Goal: Task Accomplishment & Management: Use online tool/utility

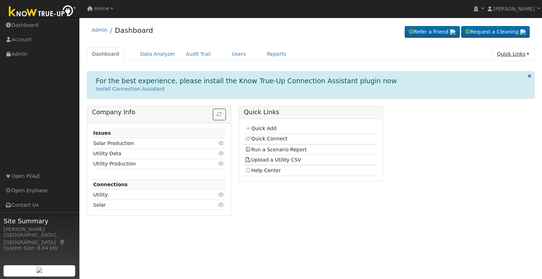
click at [502, 53] on link "Quick Links" at bounding box center [513, 54] width 43 height 13
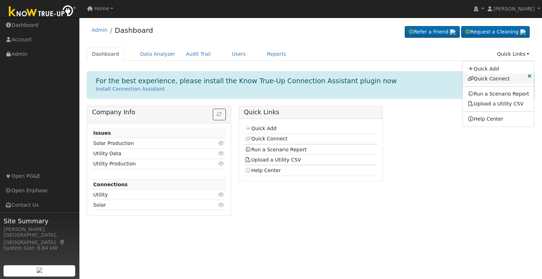
click at [498, 80] on link "Quick Connect" at bounding box center [499, 79] width 72 height 10
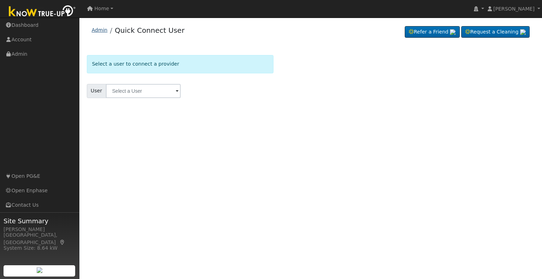
click at [104, 31] on link "Admin" at bounding box center [100, 30] width 16 height 6
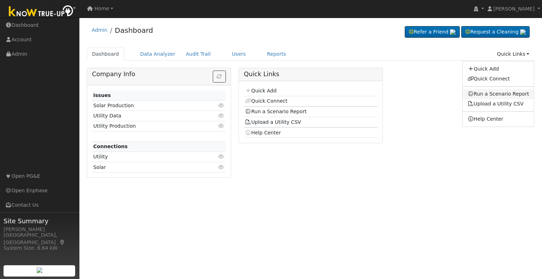
click at [497, 92] on link "Run a Scenario Report" at bounding box center [499, 94] width 72 height 10
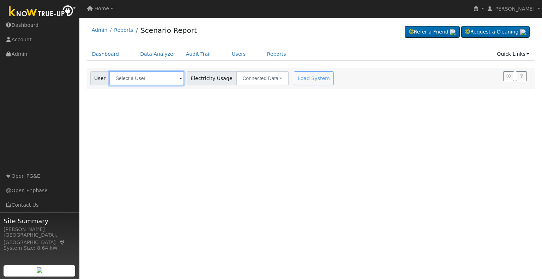
click at [145, 77] on input "text" at bounding box center [146, 78] width 75 height 14
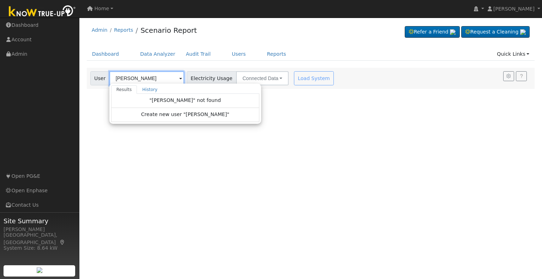
click at [136, 75] on input "annette" at bounding box center [146, 78] width 75 height 14
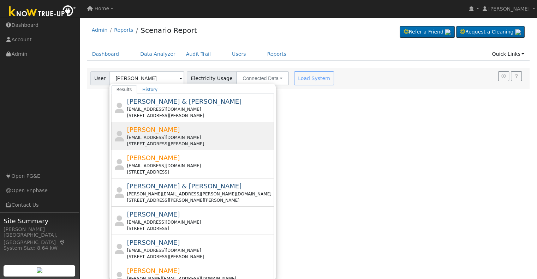
click at [166, 130] on span "Annette Brinkley" at bounding box center [153, 129] width 53 height 7
type input "Annette Brinkley"
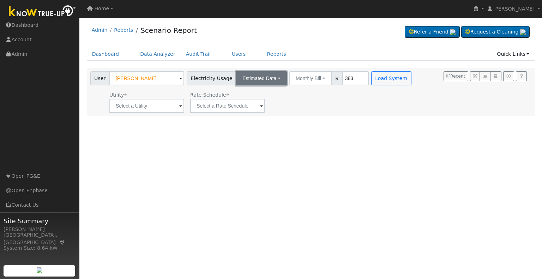
click at [254, 76] on button "Estimated Data" at bounding box center [261, 78] width 51 height 14
click at [255, 90] on link "Connected Data" at bounding box center [262, 94] width 50 height 10
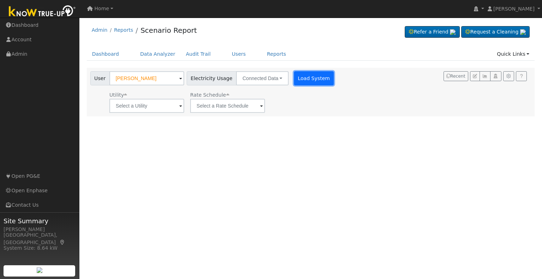
click at [303, 83] on button "Load System" at bounding box center [314, 78] width 40 height 14
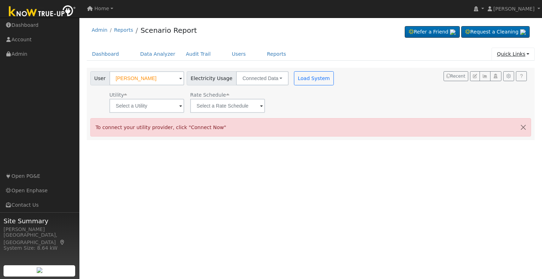
click at [512, 51] on link "Quick Links" at bounding box center [513, 54] width 43 height 13
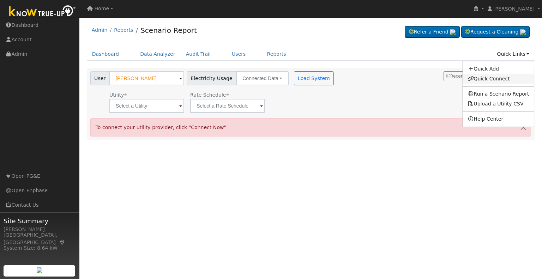
click at [497, 76] on link "Quick Connect" at bounding box center [499, 79] width 72 height 10
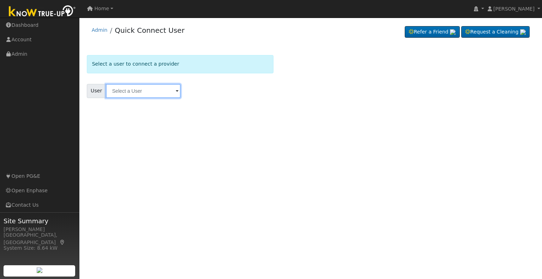
click at [157, 90] on input "text" at bounding box center [143, 91] width 75 height 14
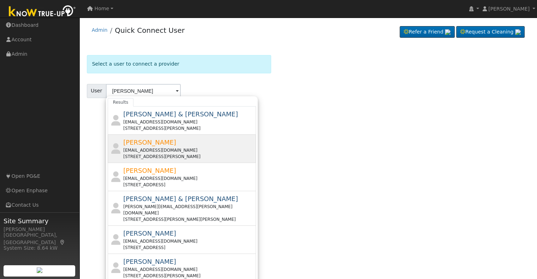
click at [166, 149] on div "[EMAIL_ADDRESS][DOMAIN_NAME]" at bounding box center [188, 150] width 131 height 6
type input "[PERSON_NAME]"
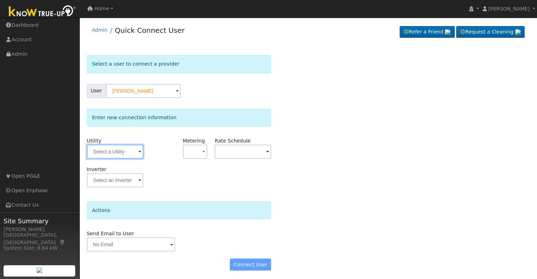
click at [128, 153] on input "text" at bounding box center [115, 152] width 56 height 14
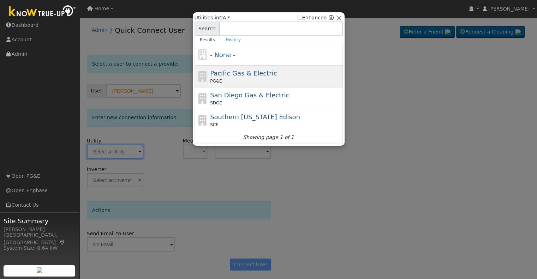
click at [230, 76] on span "Pacific Gas & Electric" at bounding box center [243, 73] width 67 height 7
type input "PG&E"
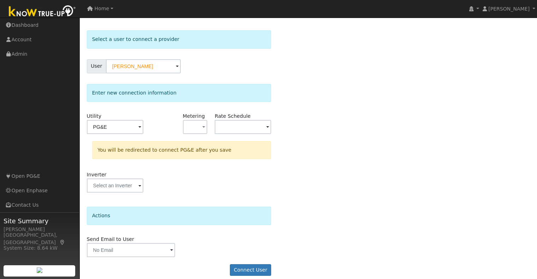
scroll to position [31, 0]
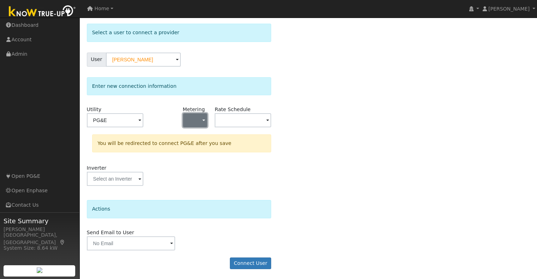
click at [200, 122] on button "button" at bounding box center [195, 120] width 25 height 14
click at [198, 155] on link "NBT" at bounding box center [207, 156] width 49 height 10
click at [143, 123] on input "text" at bounding box center [115, 120] width 56 height 14
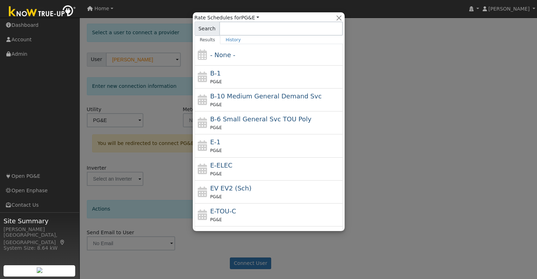
click at [383, 81] on div at bounding box center [268, 139] width 537 height 279
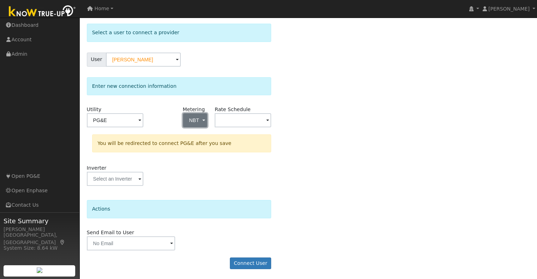
click at [205, 119] on button "NBT" at bounding box center [195, 120] width 25 height 14
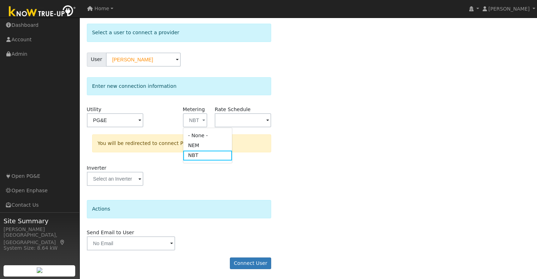
click at [204, 134] on link "- None -" at bounding box center [207, 136] width 49 height 10
click at [337, 132] on div "Select a user to connect a provider User Annette Brinkley Account Default Accou…" at bounding box center [308, 150] width 443 height 253
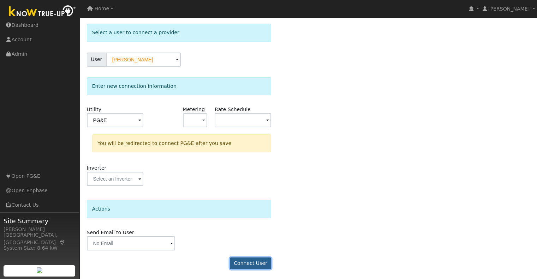
click at [256, 265] on button "Connect User" at bounding box center [251, 264] width 42 height 12
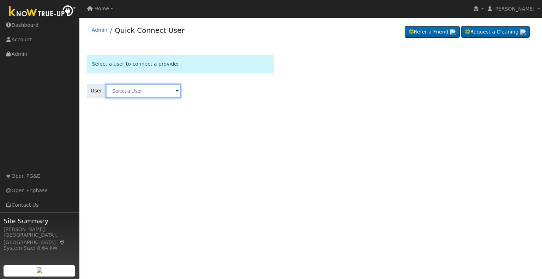
click at [166, 93] on input "text" at bounding box center [143, 91] width 75 height 14
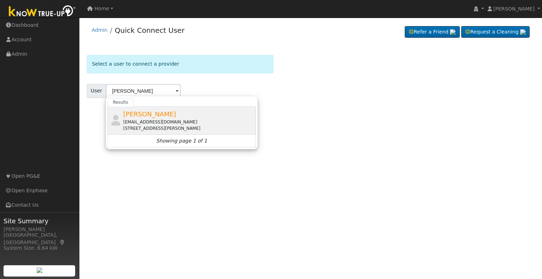
click at [162, 115] on span "[PERSON_NAME]" at bounding box center [149, 113] width 53 height 7
type input "[PERSON_NAME]"
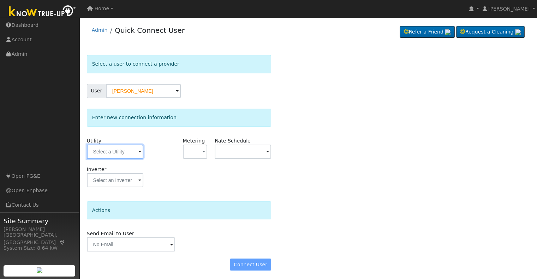
click at [143, 153] on input "text" at bounding box center [115, 152] width 56 height 14
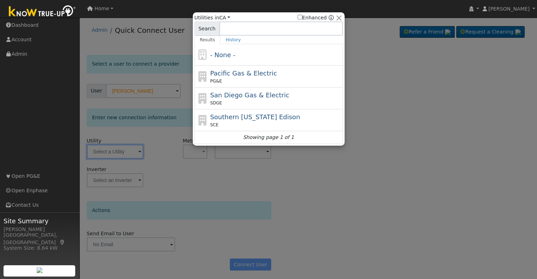
click at [280, 72] on div "Pacific Gas & Electric PG&E" at bounding box center [275, 76] width 131 height 16
type input "PG&E"
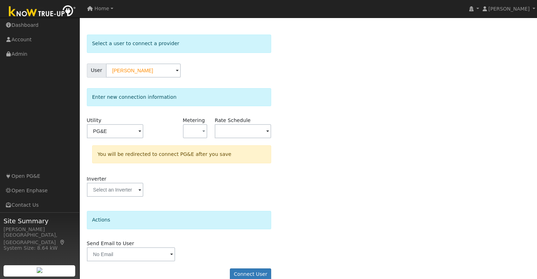
scroll to position [31, 0]
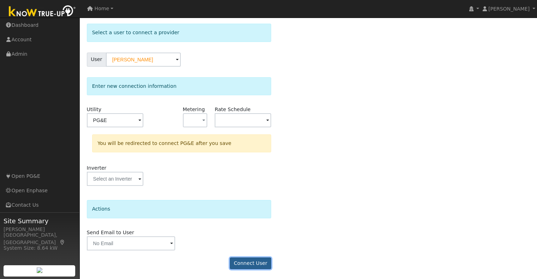
click at [261, 264] on button "Connect User" at bounding box center [251, 264] width 42 height 12
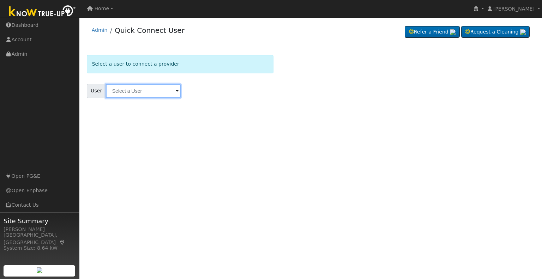
click at [153, 92] on input "text" at bounding box center [143, 91] width 75 height 14
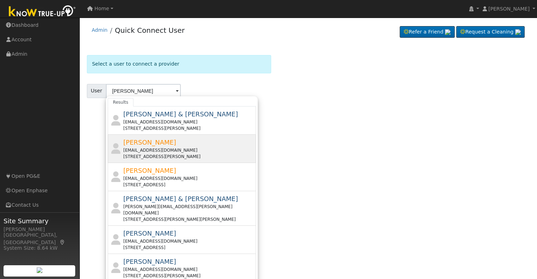
click at [152, 146] on div "[PERSON_NAME] [EMAIL_ADDRESS][DOMAIN_NAME] [STREET_ADDRESS][PERSON_NAME]" at bounding box center [188, 149] width 131 height 22
type input "[PERSON_NAME]"
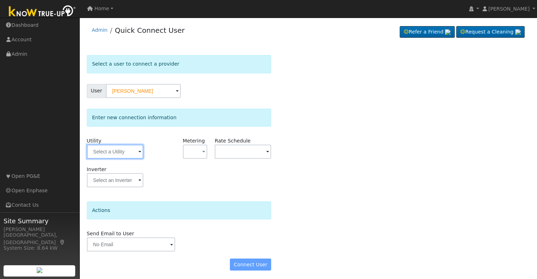
click at [95, 152] on input "text" at bounding box center [115, 152] width 56 height 14
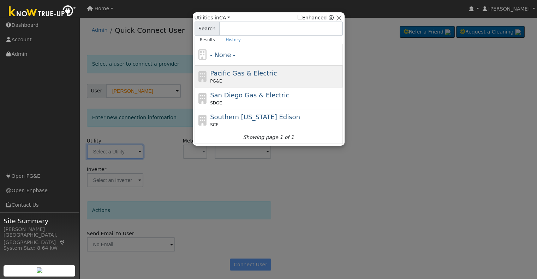
click at [239, 76] on span "Pacific Gas & Electric" at bounding box center [243, 73] width 67 height 7
type input "PG&E"
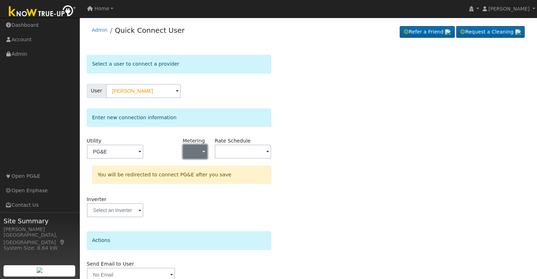
click at [205, 149] on button "button" at bounding box center [195, 152] width 25 height 14
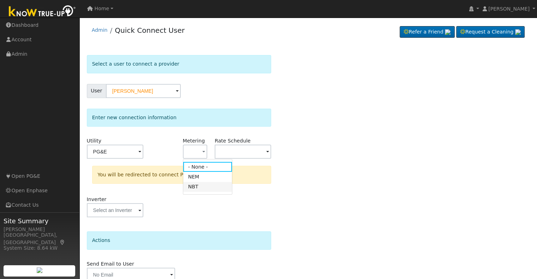
click at [203, 188] on link "NBT" at bounding box center [207, 187] width 49 height 10
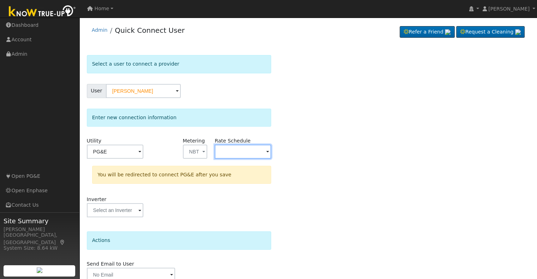
click at [143, 154] on input "text" at bounding box center [115, 152] width 56 height 14
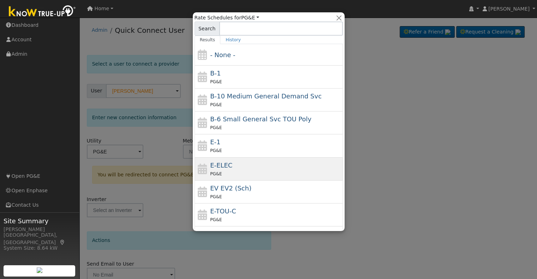
click at [235, 170] on div "PG&E" at bounding box center [275, 173] width 131 height 7
type input "E-ELEC"
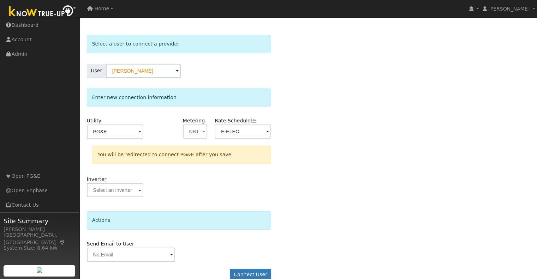
scroll to position [31, 0]
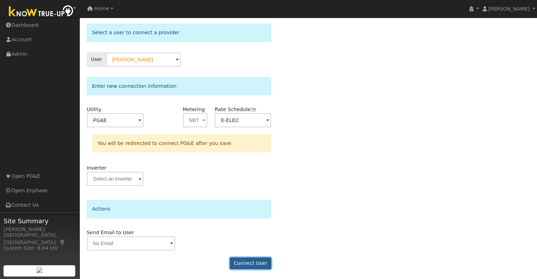
click at [253, 267] on button "Connect User" at bounding box center [251, 264] width 42 height 12
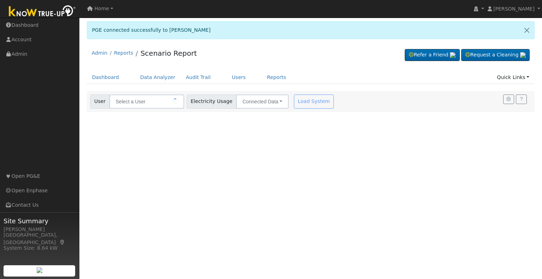
type input "[PERSON_NAME]"
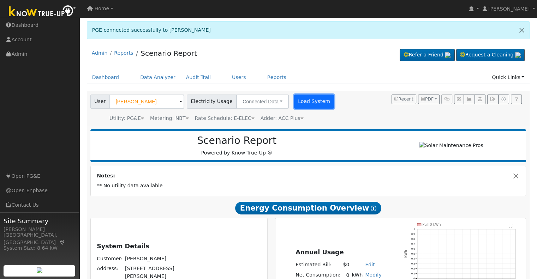
click at [313, 105] on button "Load System" at bounding box center [314, 102] width 40 height 14
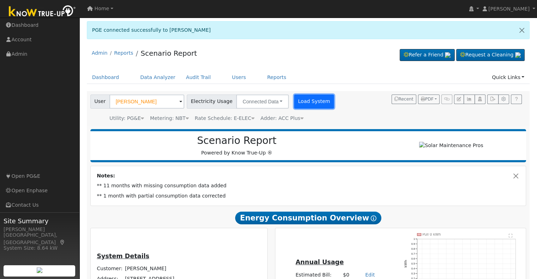
click at [299, 101] on button "Load System" at bounding box center [314, 102] width 40 height 14
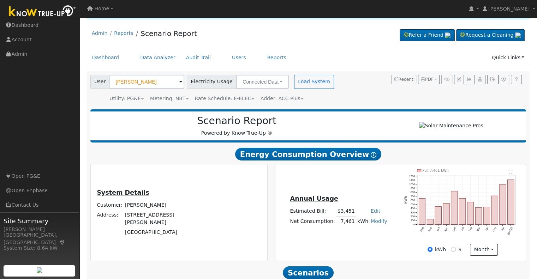
scroll to position [90, 0]
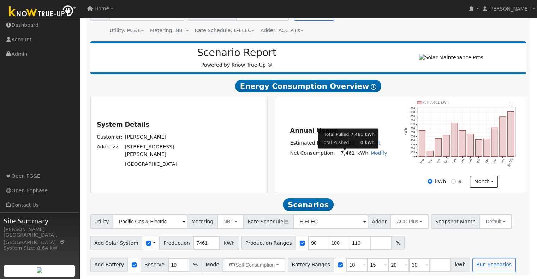
click at [345, 154] on td "7,461" at bounding box center [346, 153] width 20 height 10
click at [378, 154] on link "Modify" at bounding box center [379, 153] width 17 height 6
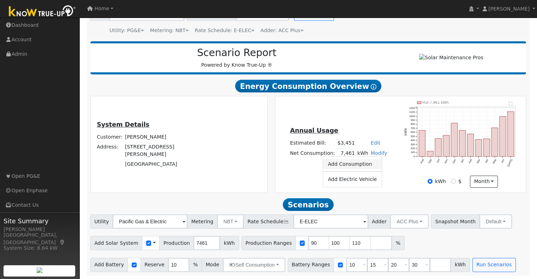
click at [366, 165] on link "Add Consumption" at bounding box center [352, 164] width 59 height 10
type input "7461"
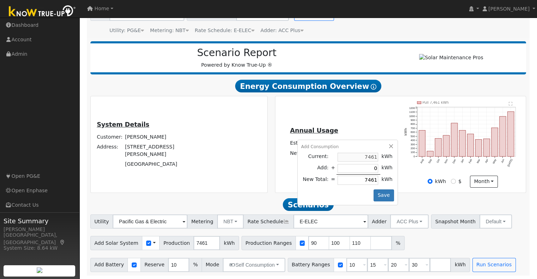
type input "6"
type input "7467"
type input "60"
type input "7521"
type input "600"
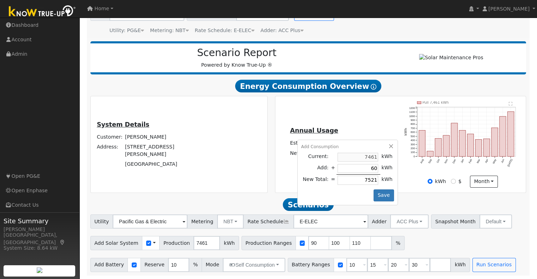
type input "8061"
type input "600"
click at [385, 192] on button "Save" at bounding box center [384, 196] width 20 height 12
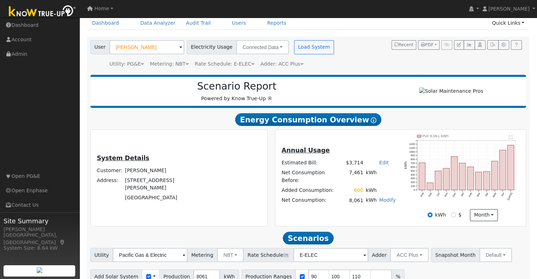
scroll to position [71, 0]
